Goal: Information Seeking & Learning: Learn about a topic

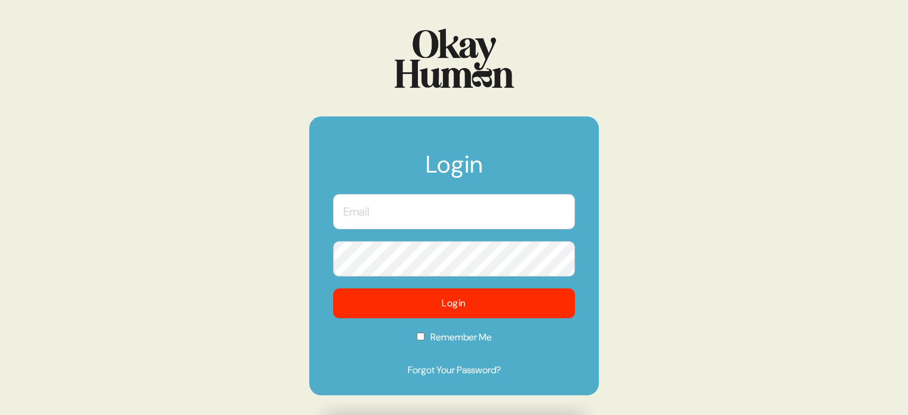
click at [474, 212] on input "text" at bounding box center [454, 211] width 242 height 35
click at [0, 414] on com-1password-button at bounding box center [0, 415] width 0 height 0
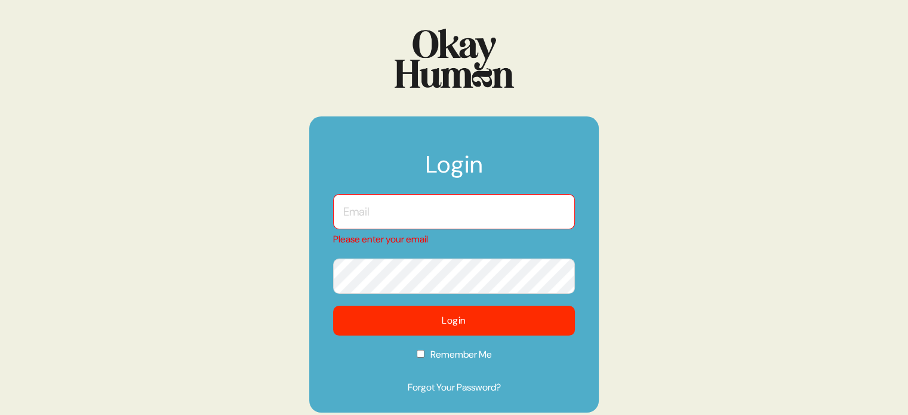
type input "[EMAIL_ADDRESS][DOMAIN_NAME]"
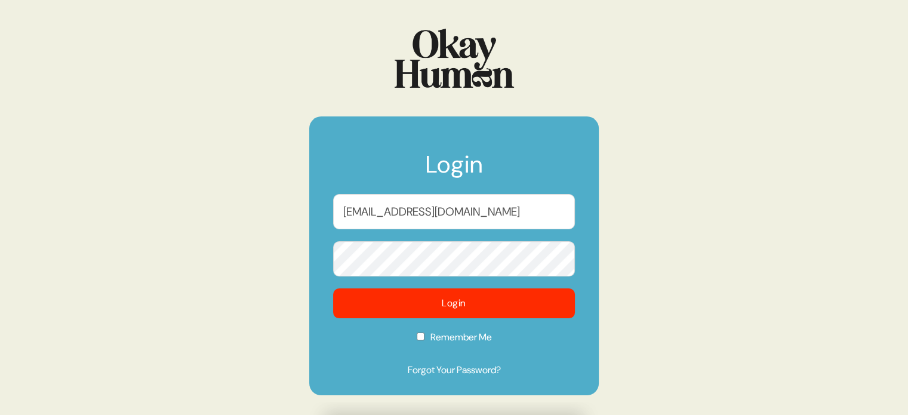
checkbox input "true"
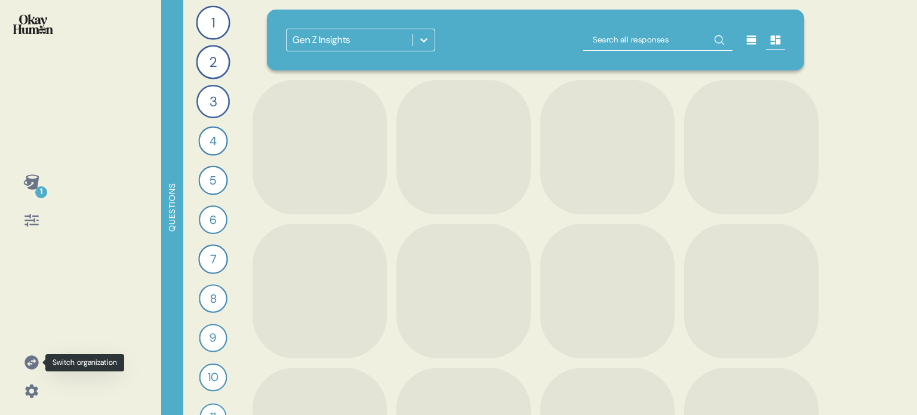
click at [33, 362] on icon at bounding box center [31, 362] width 17 height 17
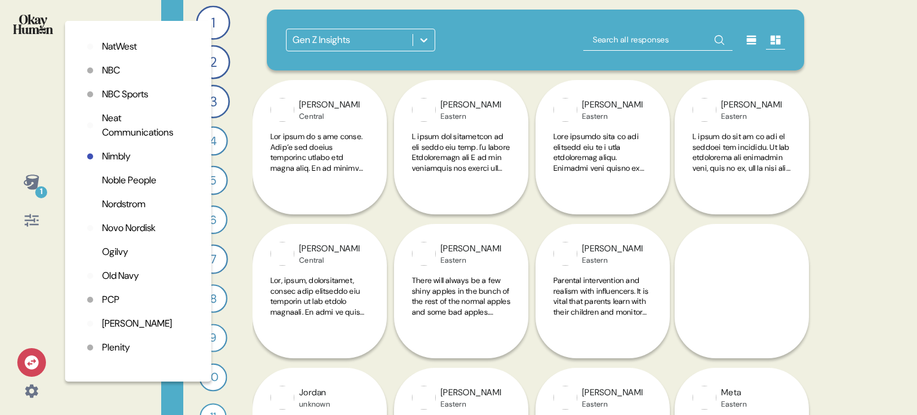
scroll to position [2208, 0]
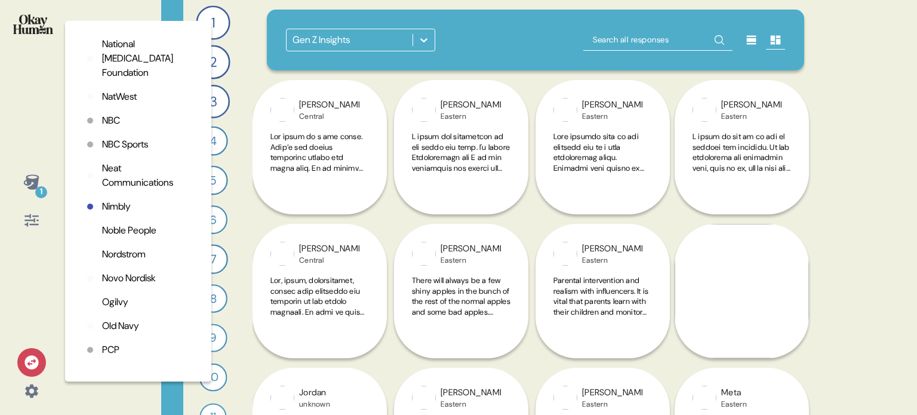
click at [127, 104] on p "NatWest" at bounding box center [119, 97] width 35 height 14
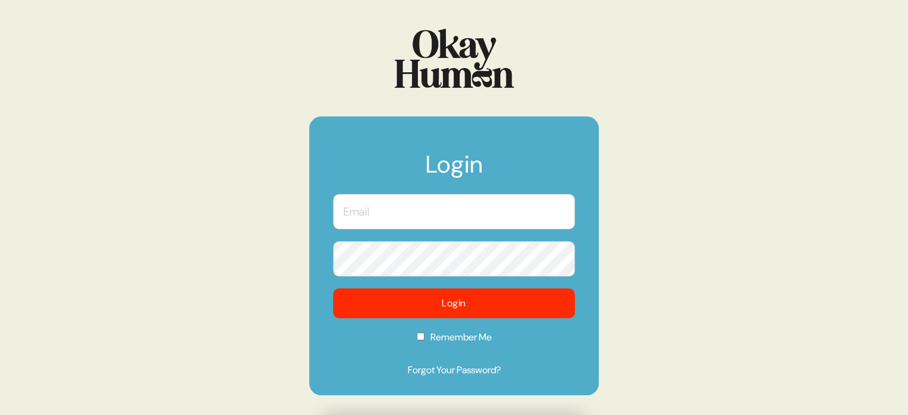
click at [437, 213] on input "text" at bounding box center [454, 211] width 242 height 35
type input "[EMAIL_ADDRESS][DOMAIN_NAME]"
checkbox input "true"
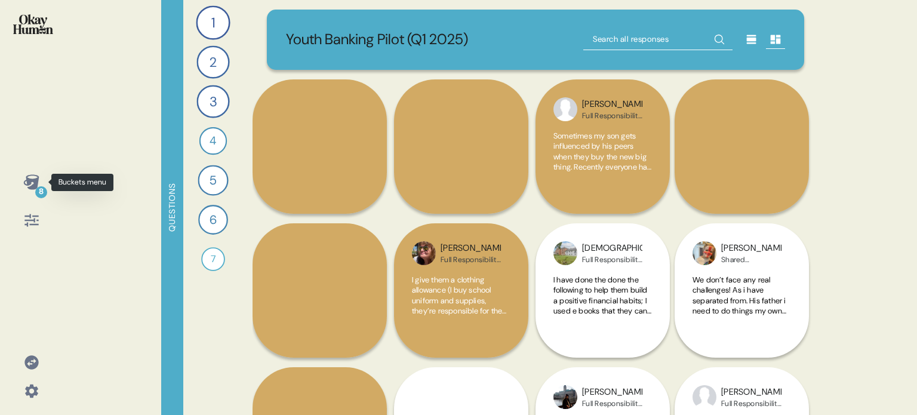
click at [30, 177] on icon at bounding box center [31, 182] width 17 height 17
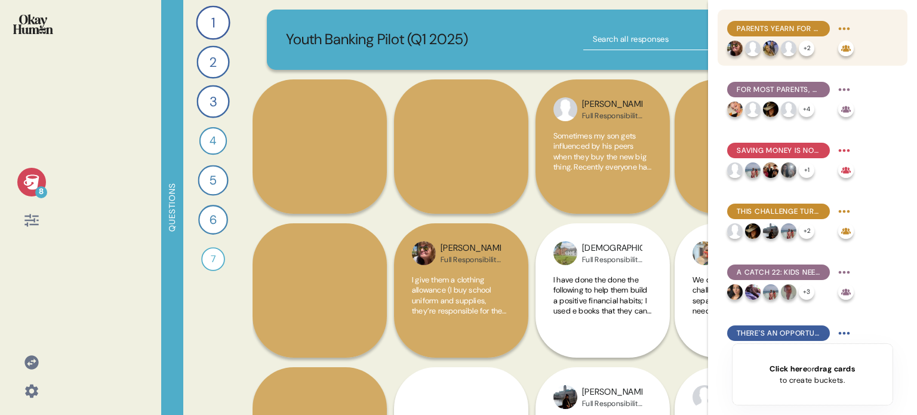
click at [782, 24] on span "Parents yearn for their kids to learn a range of economic basics, but saving is…" at bounding box center [778, 28] width 84 height 11
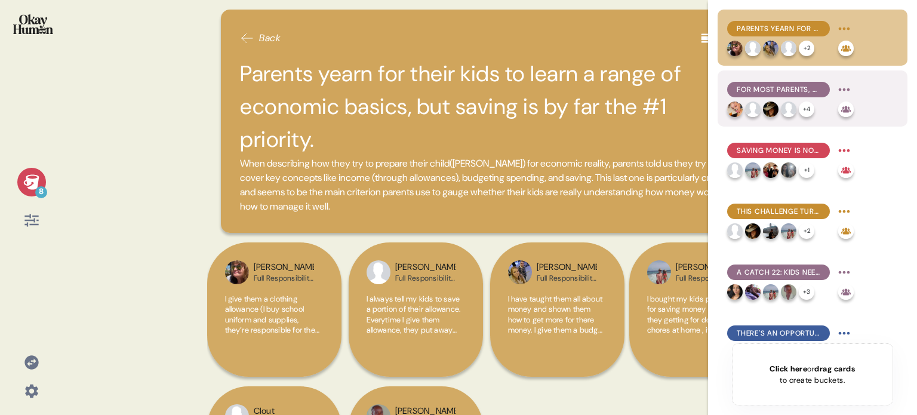
click at [815, 86] on span "For most parents, financial education is motivated more by fears of scarcity th…" at bounding box center [778, 89] width 84 height 11
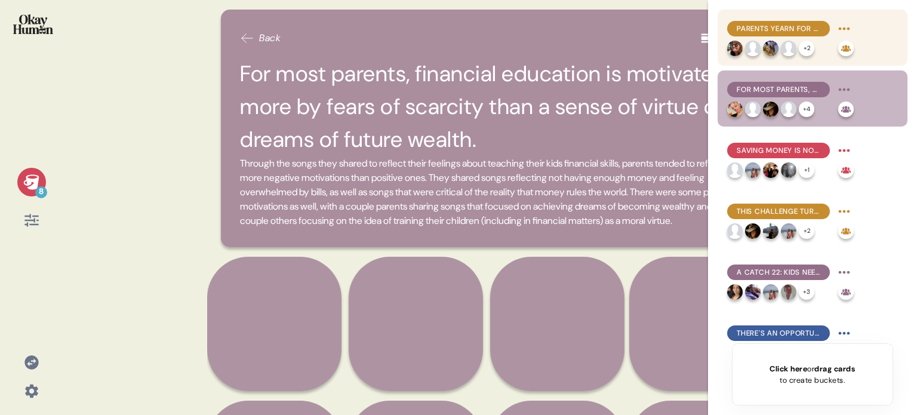
click at [783, 30] on span "Parents yearn for their kids to learn a range of economic basics, but saving is…" at bounding box center [778, 28] width 84 height 11
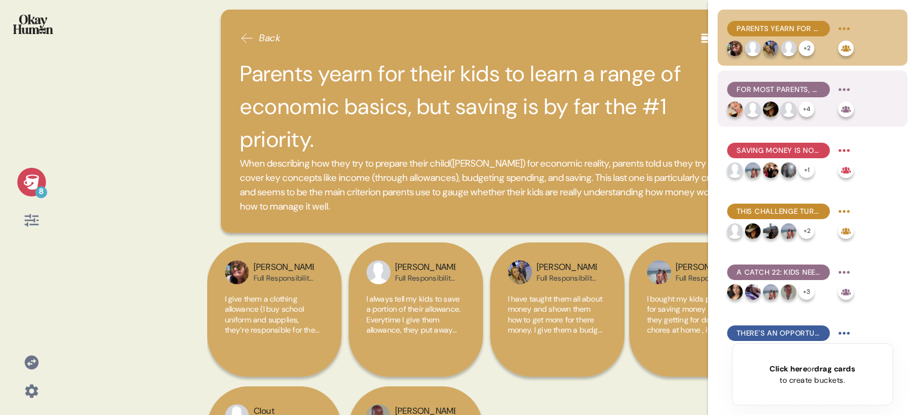
click at [803, 85] on span "For most parents, financial education is motivated more by fears of scarcity th…" at bounding box center [778, 89] width 84 height 11
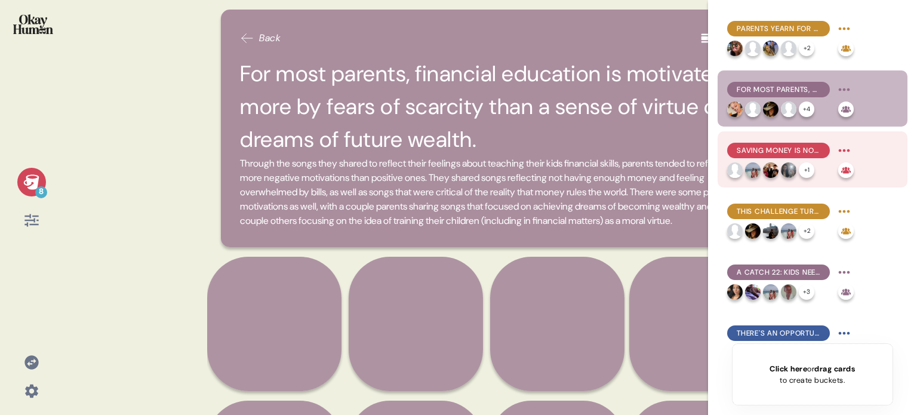
click at [809, 151] on span "Saving money is not only the main goal, but the most challenging for many famil…" at bounding box center [778, 150] width 84 height 11
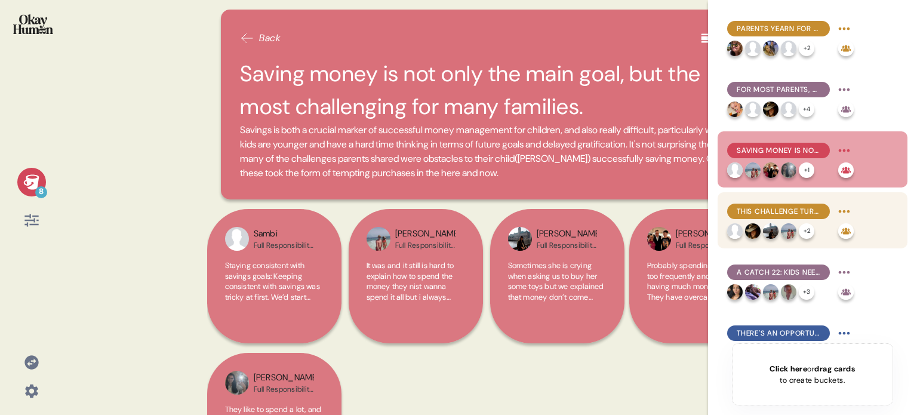
click at [778, 207] on span "This challenge turns parents into game designers, creating playful obstacles an…" at bounding box center [778, 211] width 84 height 11
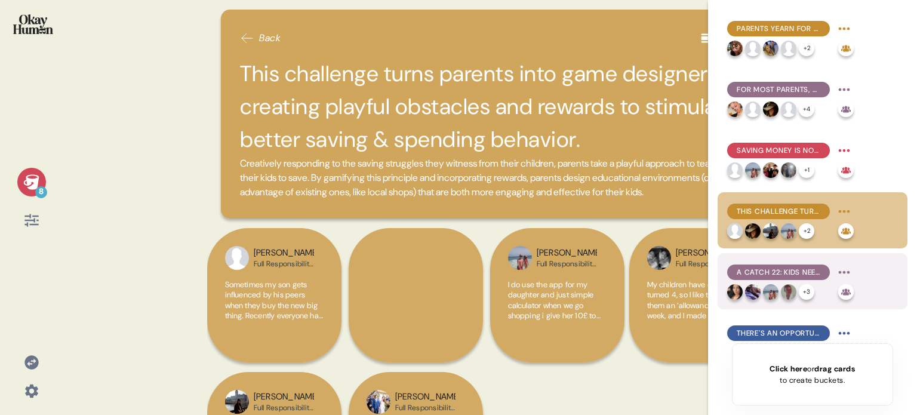
click at [773, 269] on span "A Catch 22: Kids need experience with banking & credit, but these in particular…" at bounding box center [778, 272] width 84 height 11
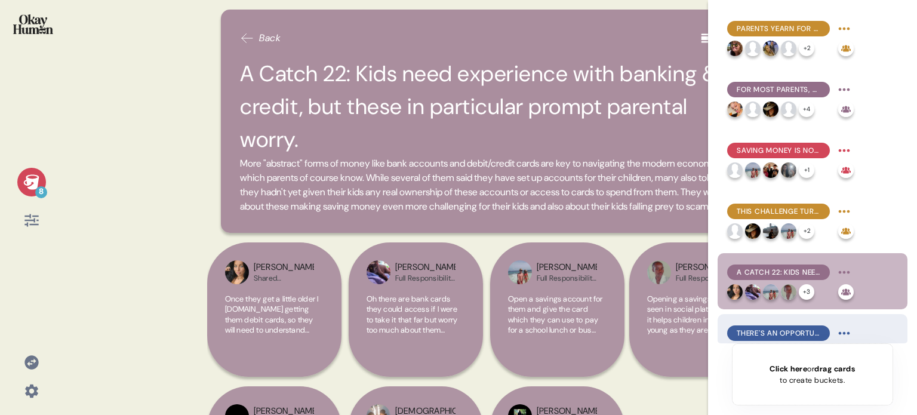
click at [792, 334] on span "There's an opportunity for banks to offer child-focused financial resources to …" at bounding box center [778, 333] width 84 height 11
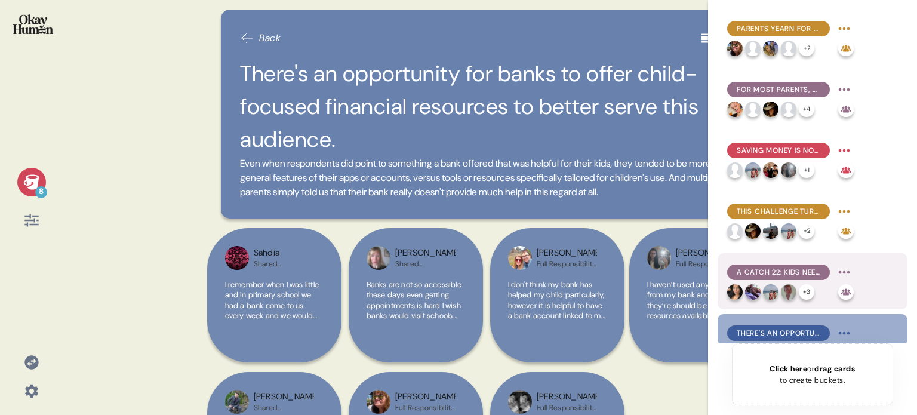
scroll to position [119, 0]
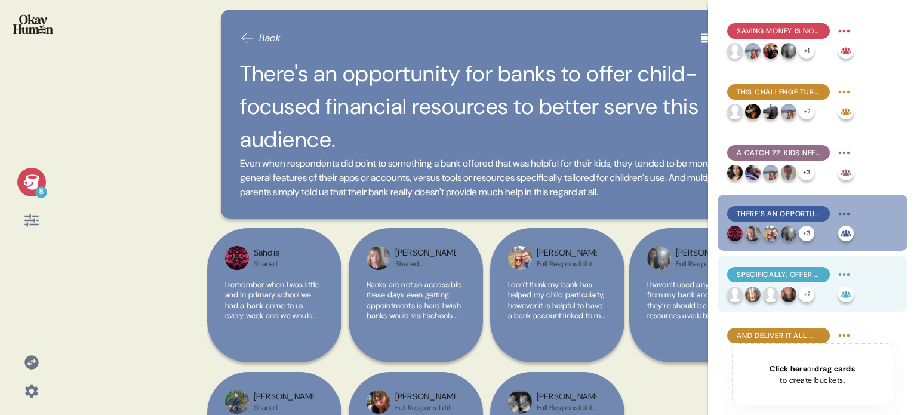
click at [802, 269] on span "Specifically, offer apps & accounts that give their kids practice with real mon…" at bounding box center [778, 274] width 84 height 11
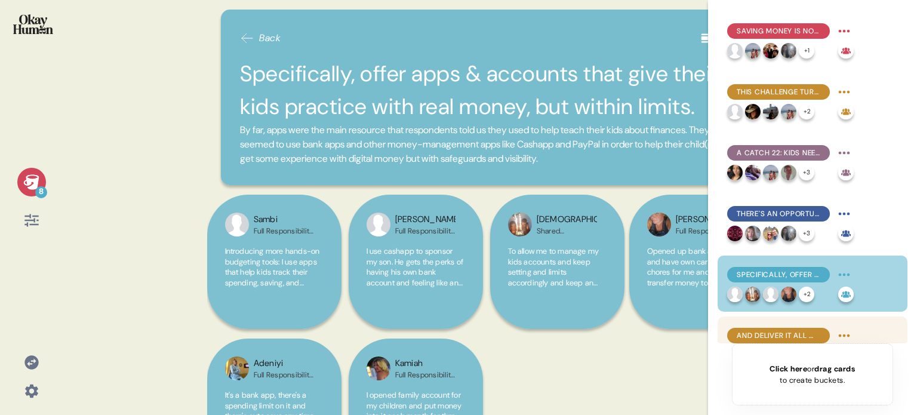
click at [805, 334] on span "And deliver it all with training materials and a supervised-yet-real experience." at bounding box center [778, 335] width 84 height 11
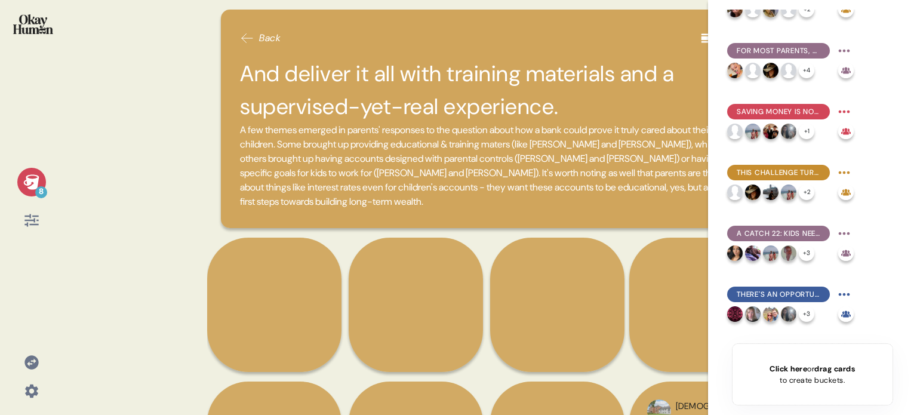
scroll to position [0, 0]
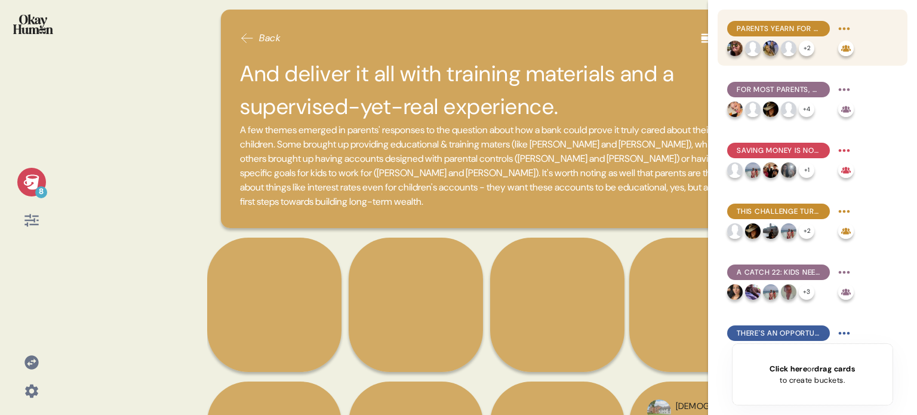
click at [802, 24] on span "Parents yearn for their kids to learn a range of economic basics, but saving is…" at bounding box center [778, 28] width 84 height 11
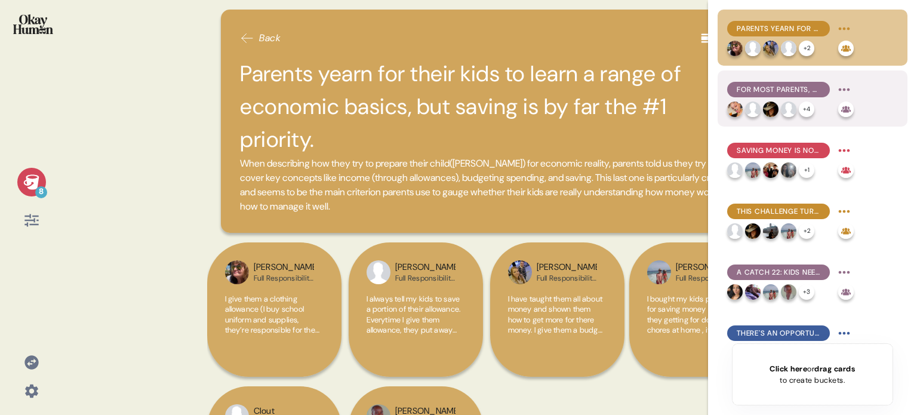
click at [809, 92] on span "For most parents, financial education is motivated more by fears of scarcity th…" at bounding box center [778, 89] width 84 height 11
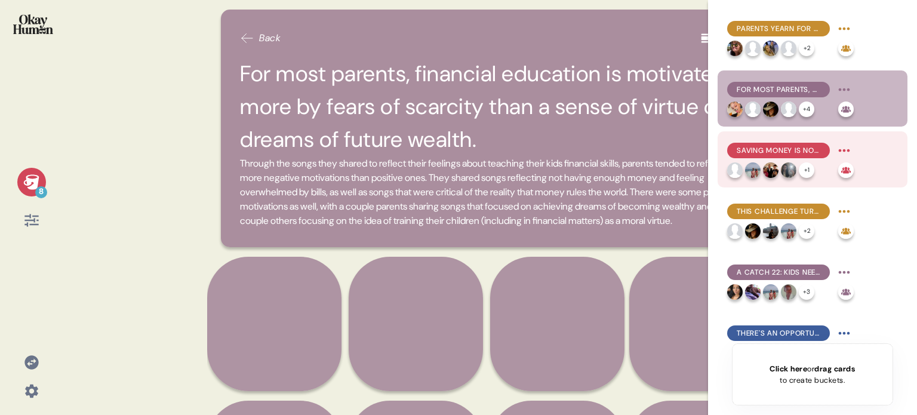
click at [807, 149] on span "Saving money is not only the main goal, but the most challenging for many famil…" at bounding box center [778, 150] width 84 height 11
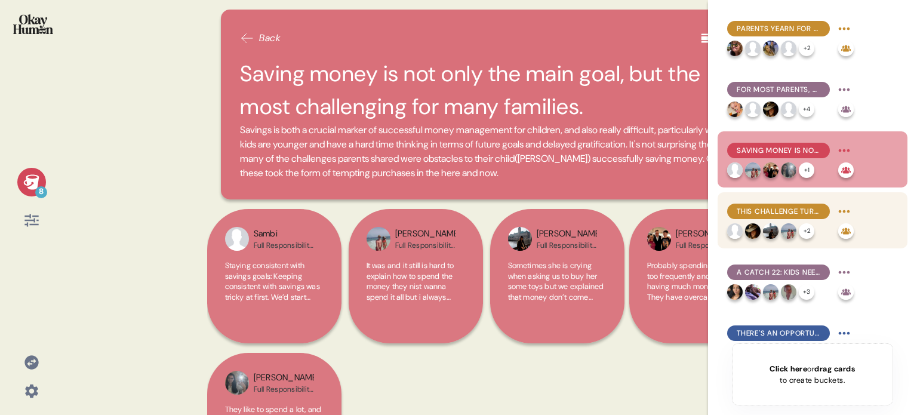
click at [812, 207] on span "This challenge turns parents into game designers, creating playful obstacles an…" at bounding box center [778, 211] width 84 height 11
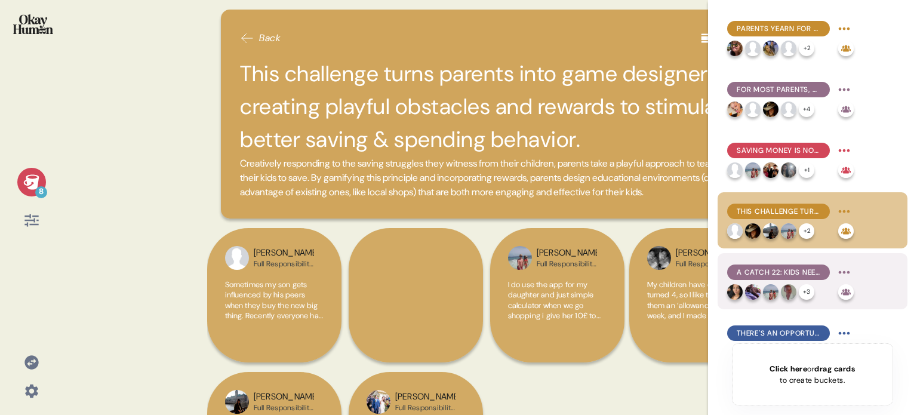
click at [807, 272] on span "A Catch 22: Kids need experience with banking & credit, but these in particular…" at bounding box center [778, 272] width 84 height 11
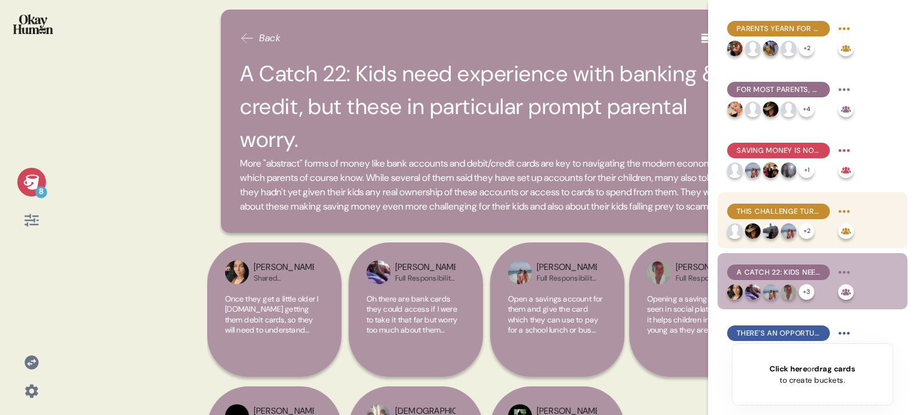
scroll to position [148, 0]
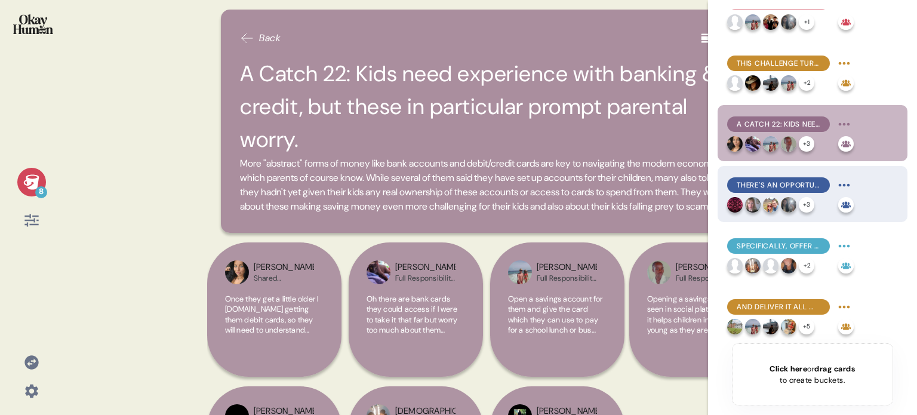
click at [807, 181] on span "There's an opportunity for banks to offer child-focused financial resources to …" at bounding box center [778, 185] width 84 height 11
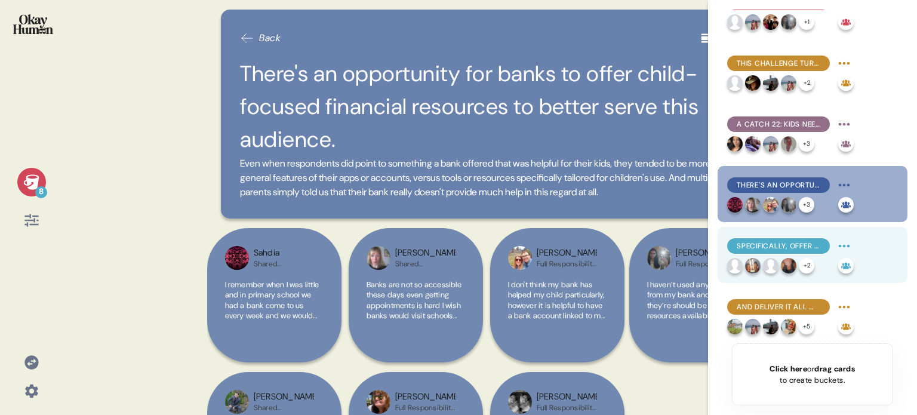
click at [798, 246] on span "Specifically, offer apps & accounts that give their kids practice with real mon…" at bounding box center [778, 245] width 84 height 11
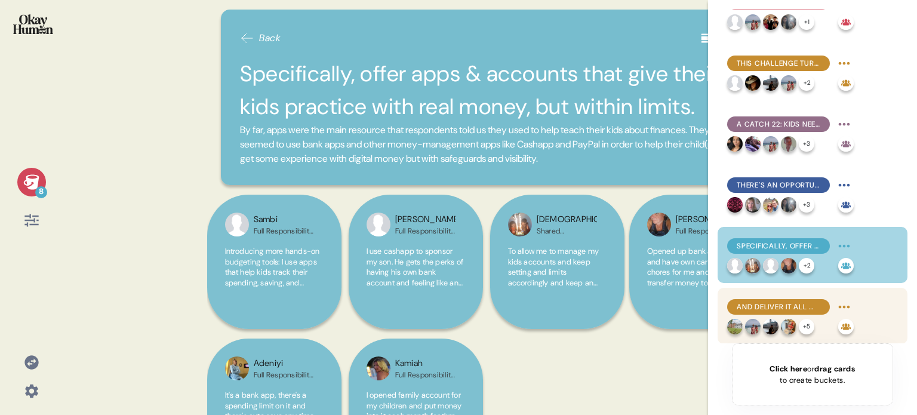
click at [804, 309] on span "And deliver it all with training materials and a supervised-yet-real experience." at bounding box center [778, 306] width 84 height 11
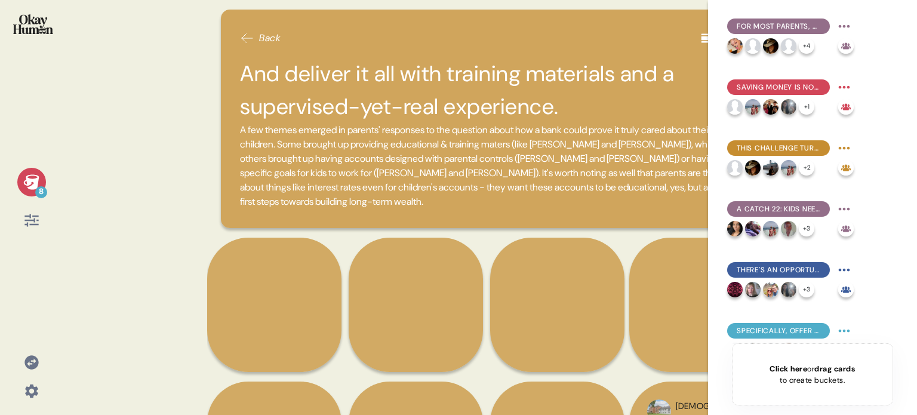
scroll to position [0, 0]
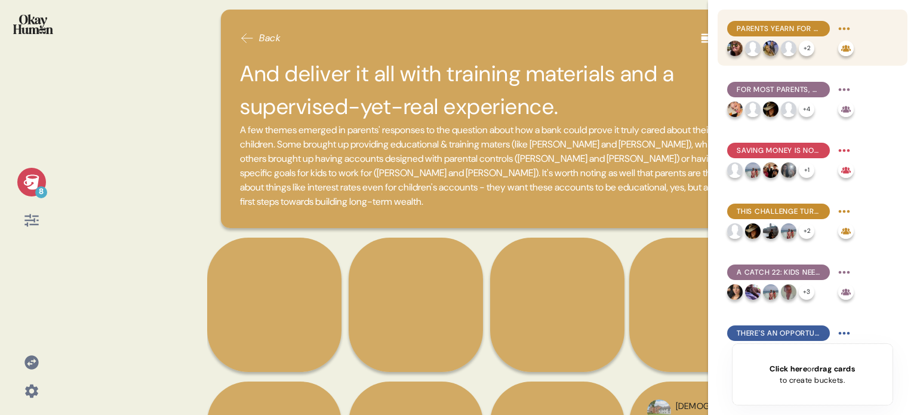
click at [780, 28] on span "Parents yearn for their kids to learn a range of economic basics, but saving is…" at bounding box center [778, 28] width 84 height 11
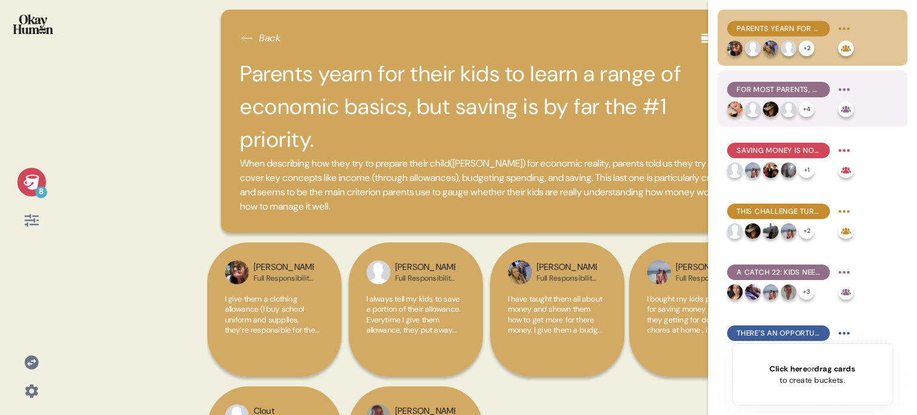
click at [792, 90] on span "For most parents, financial education is motivated more by fears of scarcity th…" at bounding box center [778, 89] width 84 height 11
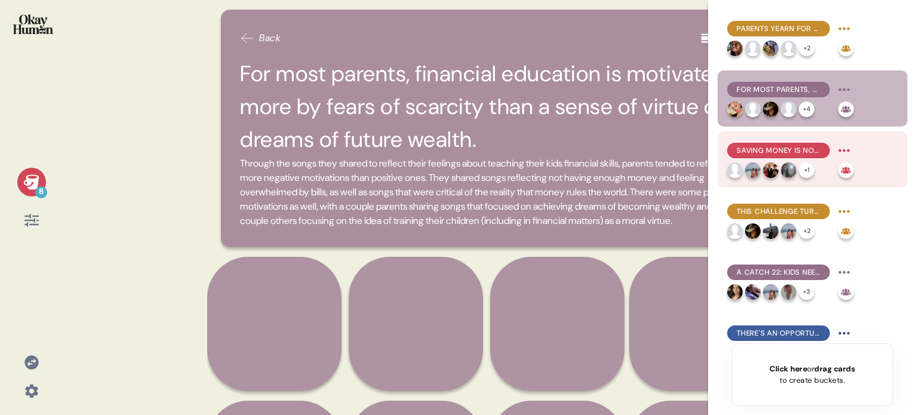
click at [792, 144] on div "Saving money is not only the main goal, but the most challenging for many famil…" at bounding box center [778, 151] width 103 height 16
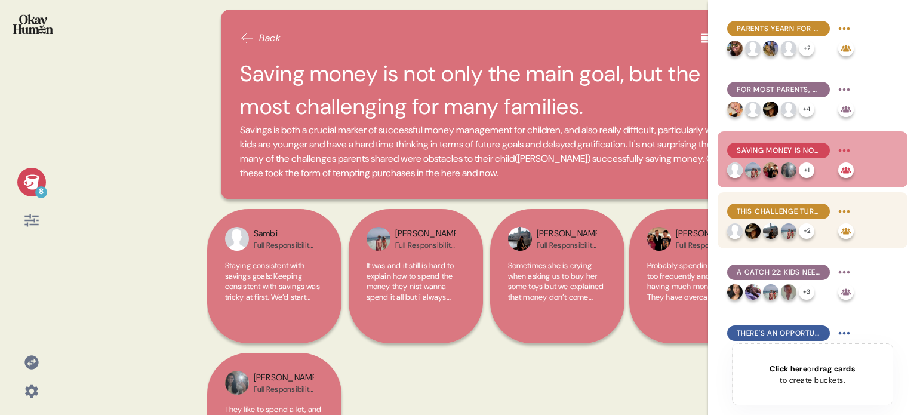
click at [797, 215] on span "This challenge turns parents into game designers, creating playful obstacles an…" at bounding box center [778, 211] width 84 height 11
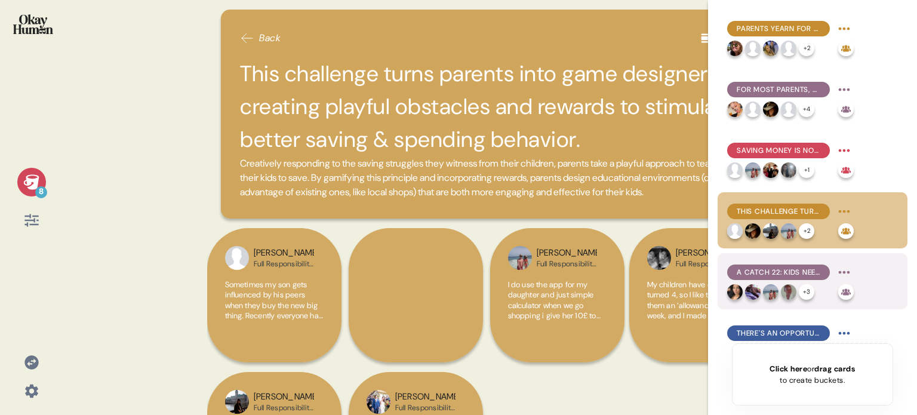
click at [804, 269] on span "A Catch 22: Kids need experience with banking & credit, but these in particular…" at bounding box center [778, 272] width 84 height 11
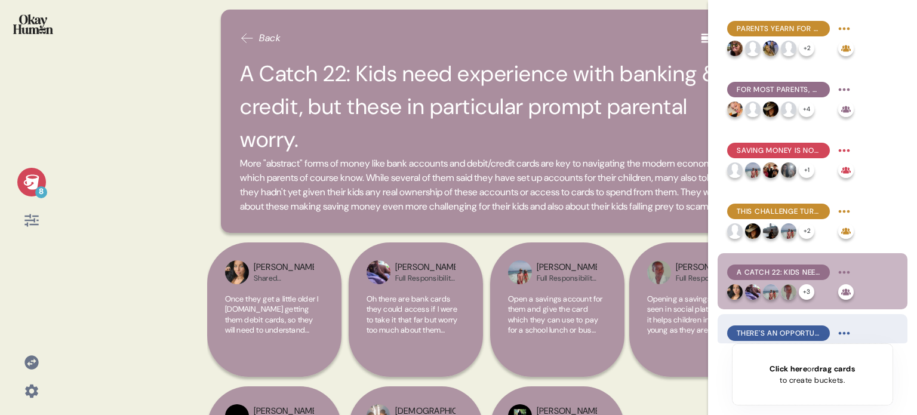
click at [797, 326] on div "There's an opportunity for banks to offer child-focused financial resources to …" at bounding box center [778, 333] width 103 height 16
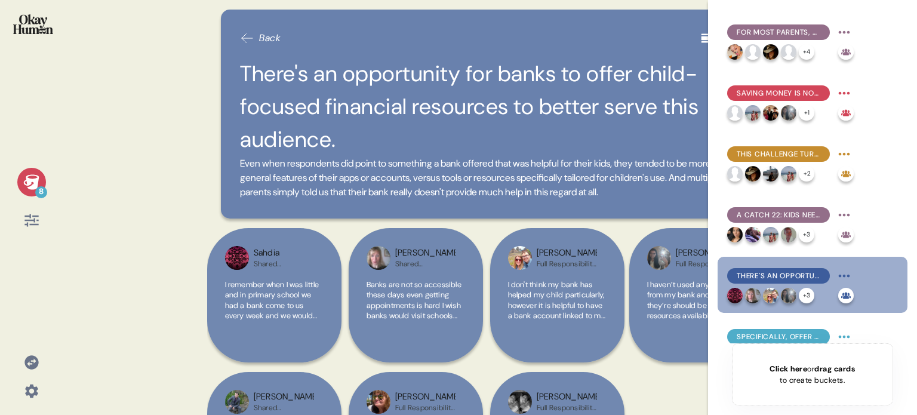
scroll to position [119, 0]
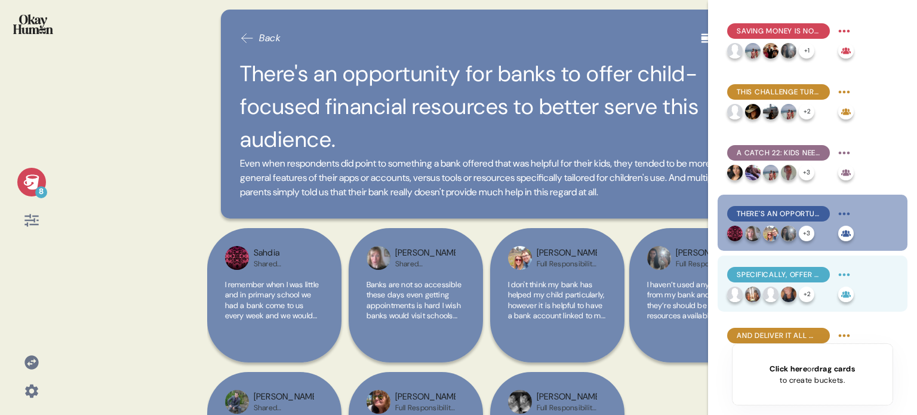
click at [784, 275] on span "Specifically, offer apps & accounts that give their kids practice with real mon…" at bounding box center [778, 274] width 84 height 11
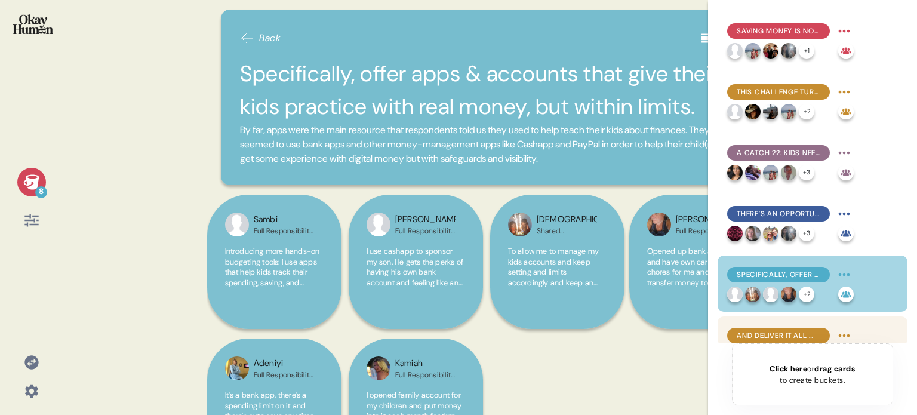
click at [791, 340] on span "And deliver it all with training materials and a supervised-yet-real experience." at bounding box center [778, 335] width 84 height 11
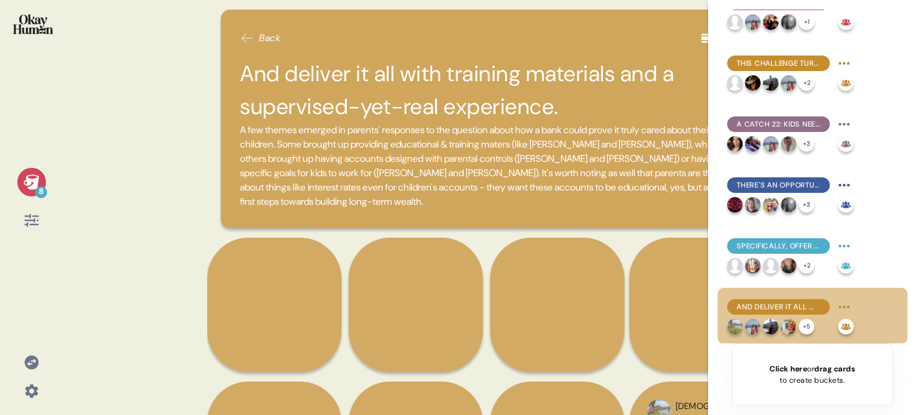
scroll to position [0, 0]
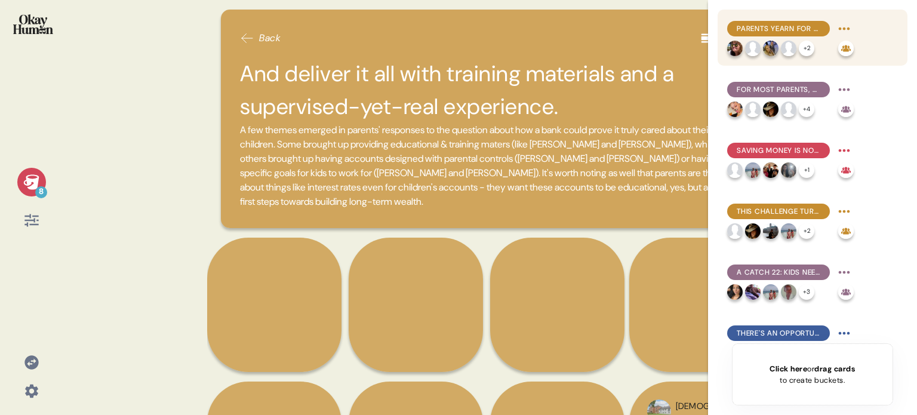
click at [755, 26] on span "Parents yearn for their kids to learn a range of economic basics, but saving is…" at bounding box center [778, 28] width 84 height 11
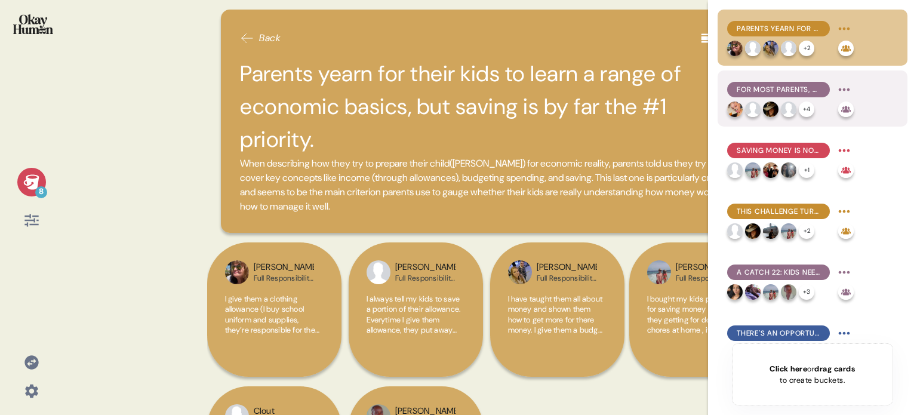
click at [765, 85] on span "For most parents, financial education is motivated more by fears of scarcity th…" at bounding box center [778, 89] width 84 height 11
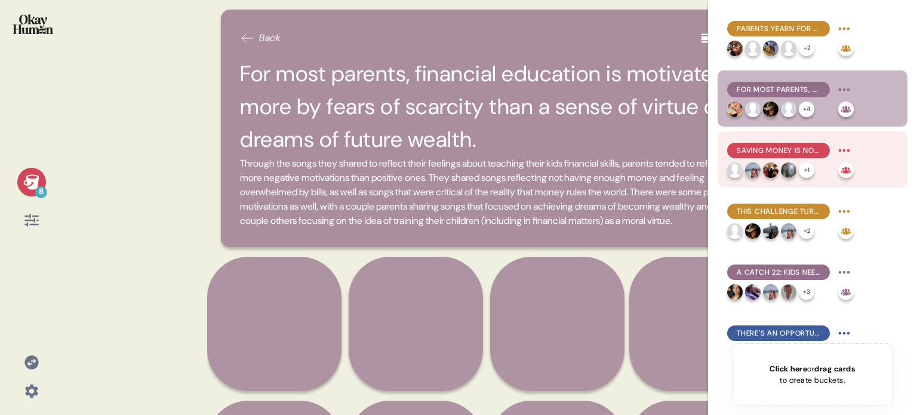
click at [755, 150] on span "Saving money is not only the main goal, but the most challenging for many famil…" at bounding box center [778, 150] width 84 height 11
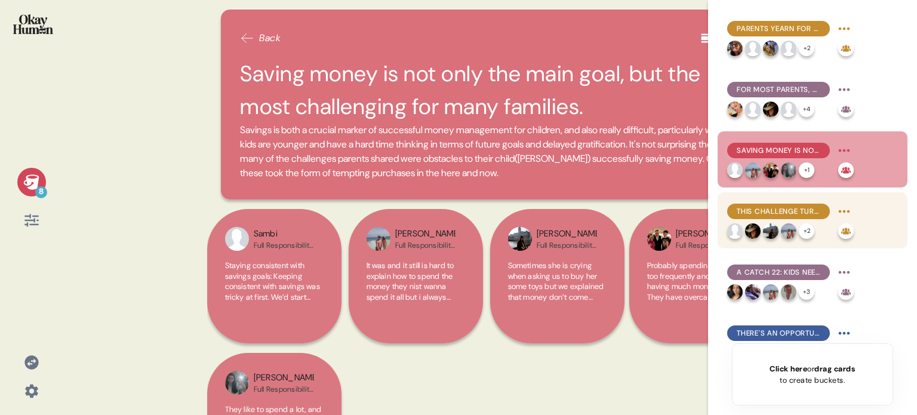
click at [748, 208] on span "This challenge turns parents into game designers, creating playful obstacles an…" at bounding box center [778, 211] width 84 height 11
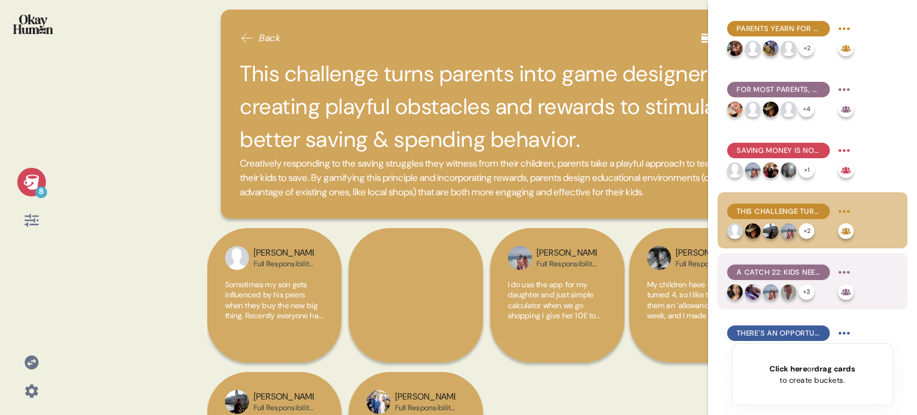
click at [781, 266] on div "A Catch 22: Kids need experience with banking & credit, but these in particular…" at bounding box center [778, 272] width 103 height 16
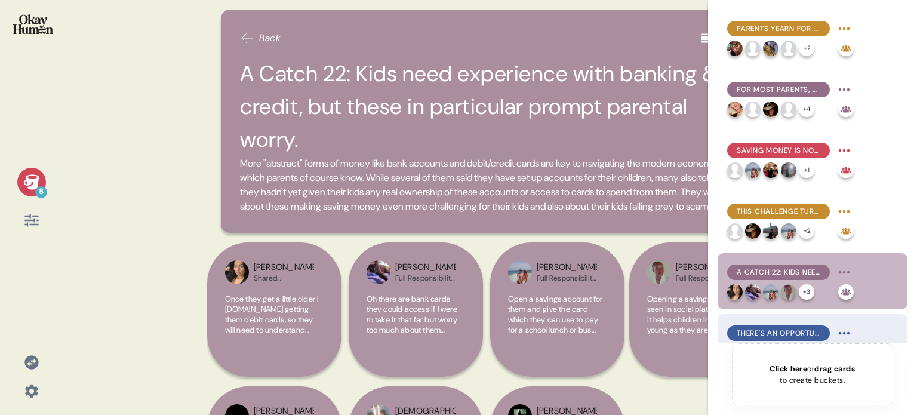
click at [786, 331] on span "There's an opportunity for banks to offer child-focused financial resources to …" at bounding box center [778, 333] width 84 height 11
